Goal: Task Accomplishment & Management: Use online tool/utility

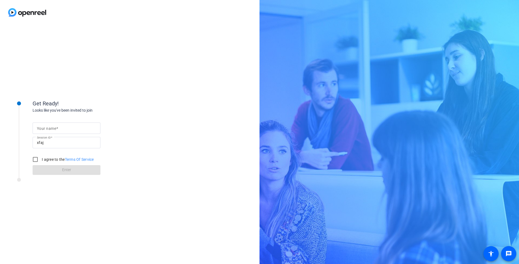
click at [61, 128] on input "Your name" at bounding box center [66, 128] width 59 height 7
type input "[PERSON_NAME]"
click at [35, 159] on input "I agree to the Terms Of Service" at bounding box center [35, 159] width 11 height 11
checkbox input "true"
click at [64, 170] on span "Enter" at bounding box center [66, 170] width 9 height 6
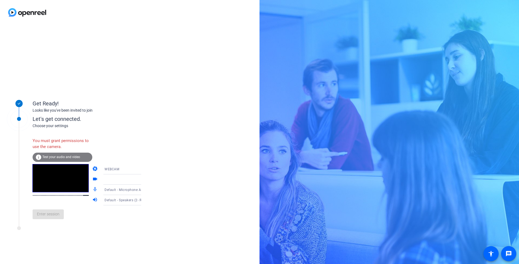
click at [108, 168] on span "WEBCAM" at bounding box center [112, 169] width 15 height 4
click at [105, 191] on span "DESKTOP" at bounding box center [104, 190] width 15 height 7
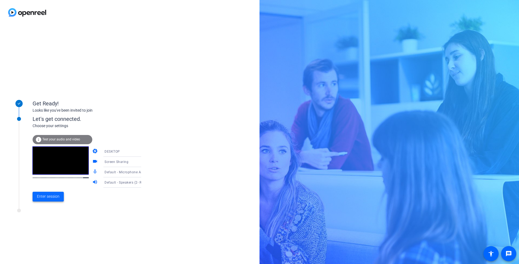
click at [45, 198] on span "Enter session" at bounding box center [48, 197] width 23 height 6
click at [45, 198] on div "Get Ready! Looks like you've been invited to join Let's get connected. Choose y…" at bounding box center [73, 144] width 136 height 109
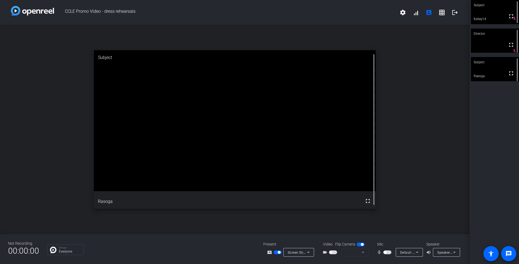
click at [387, 252] on span "button" at bounding box center [387, 252] width 8 height 4
